Goal: Task Accomplishment & Management: Manage account settings

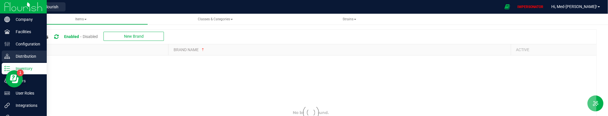
drag, startPoint x: 13, startPoint y: 53, endPoint x: 30, endPoint y: 52, distance: 16.9
click at [13, 53] on p "Distribution" at bounding box center [27, 56] width 34 height 7
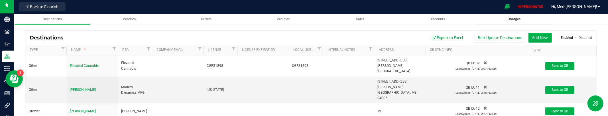
click at [506, 22] on link "Charges" at bounding box center [514, 19] width 76 height 11
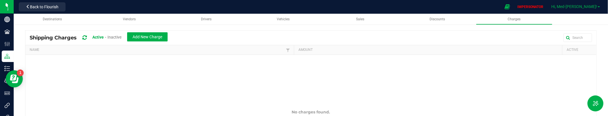
click at [584, 6] on span "Hi, Med-Dean!" at bounding box center [575, 6] width 46 height 5
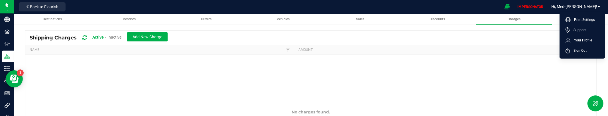
click at [584, 49] on span "Sign Out" at bounding box center [578, 51] width 17 height 6
